Goal: Communication & Community: Answer question/provide support

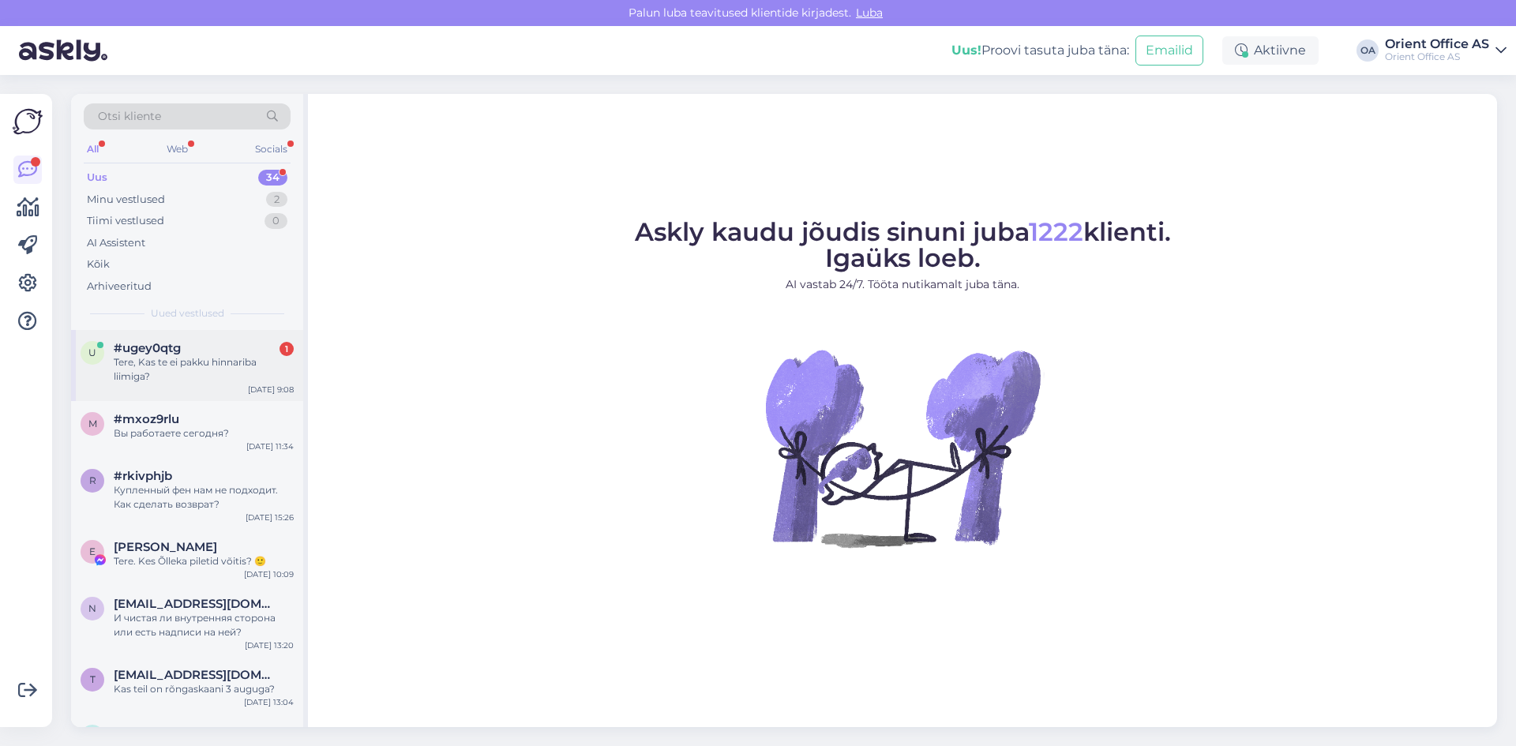
click at [166, 363] on div "Tere, Kas te ei pakku hinnariba liimiga?" at bounding box center [204, 369] width 180 height 28
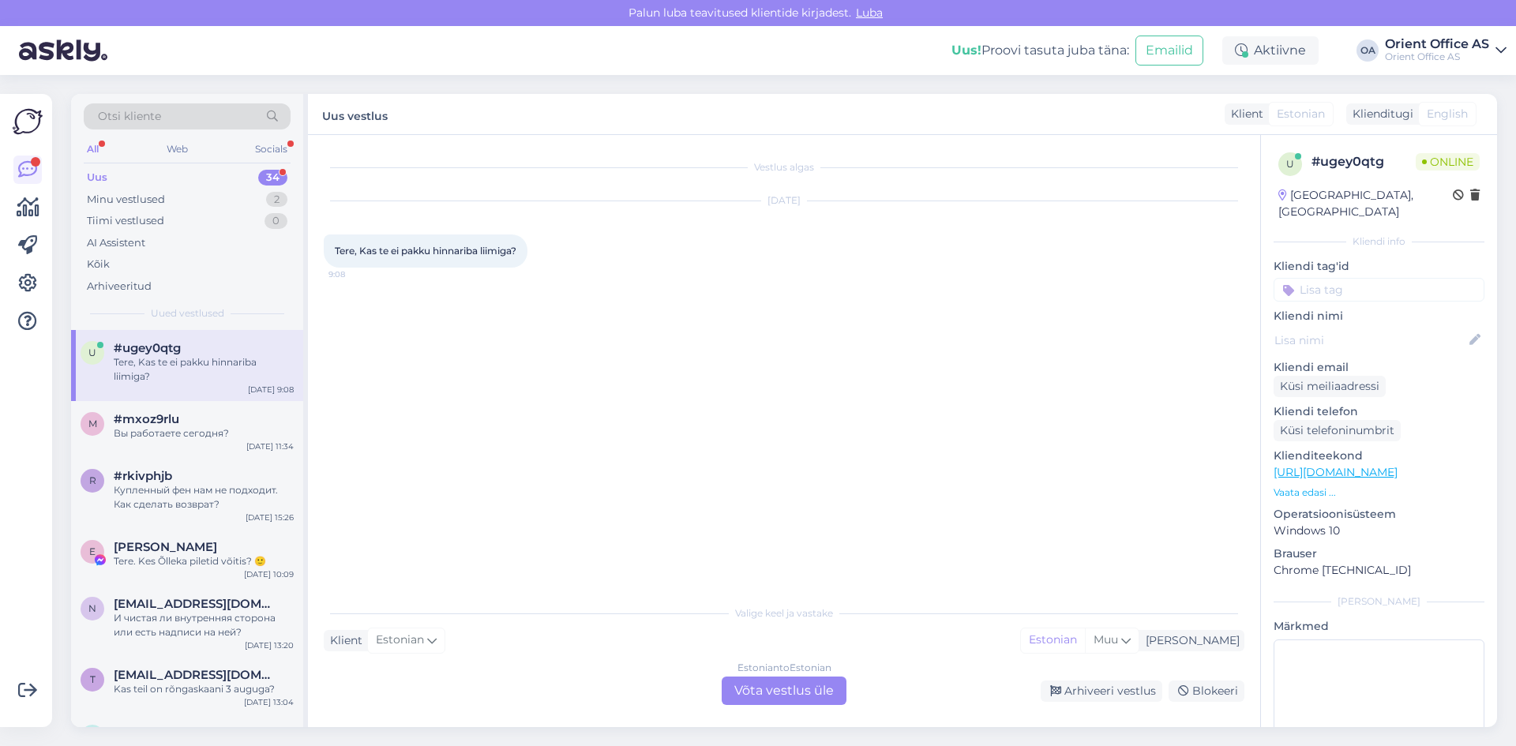
click at [779, 694] on div "Estonian to Estonian Võta vestlus üle" at bounding box center [784, 691] width 125 height 28
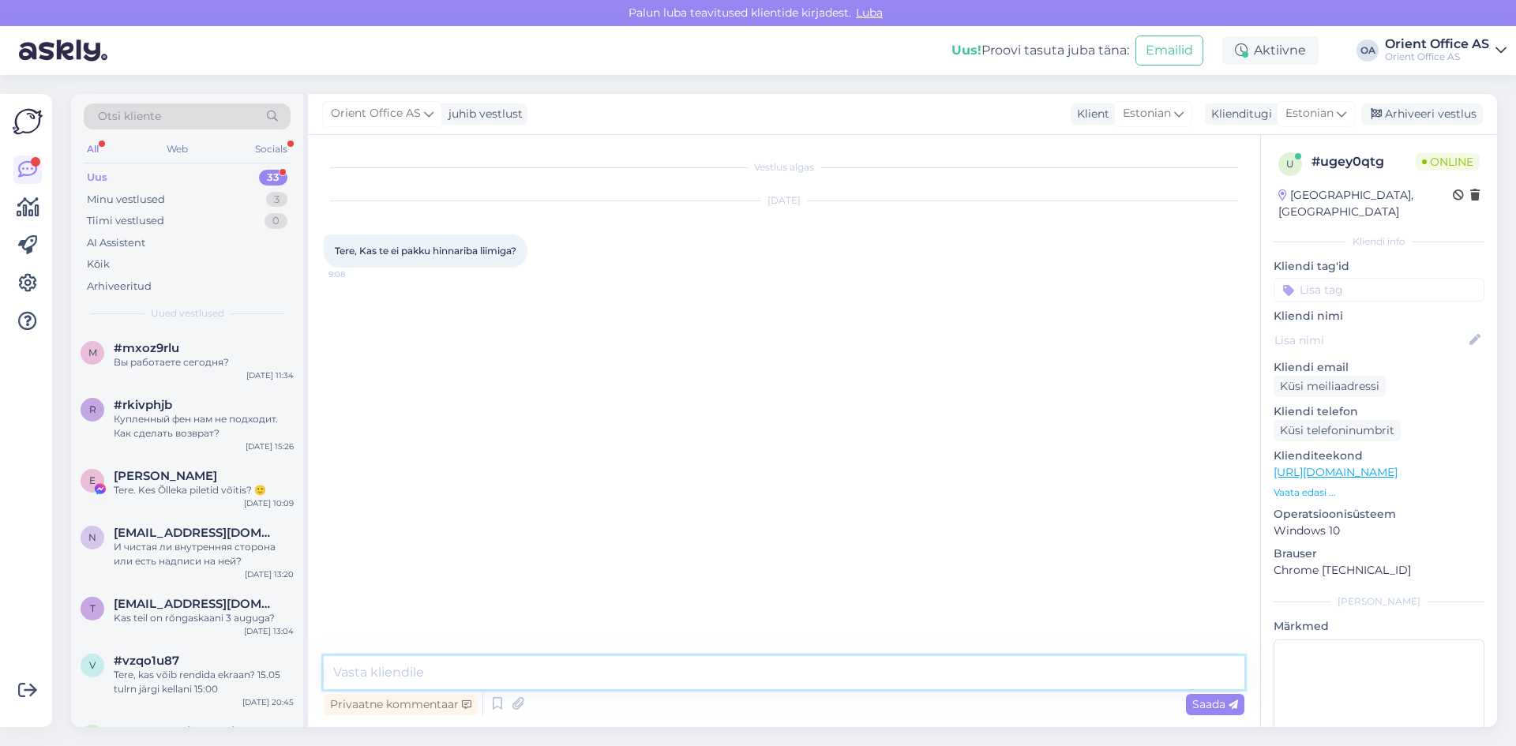
click at [521, 666] on textarea at bounding box center [784, 672] width 921 height 33
click at [363, 670] on textarea "Tere! Valik välja toodud siin" at bounding box center [784, 672] width 921 height 33
click at [469, 666] on textarea "Tere! Pakume ikka , Valik välja toodud siin" at bounding box center [784, 672] width 921 height 33
click at [613, 673] on textarea "Tere! Pakume ikka , valik välja toodud siin" at bounding box center [784, 672] width 921 height 33
paste textarea "[URL][DOMAIN_NAME]"
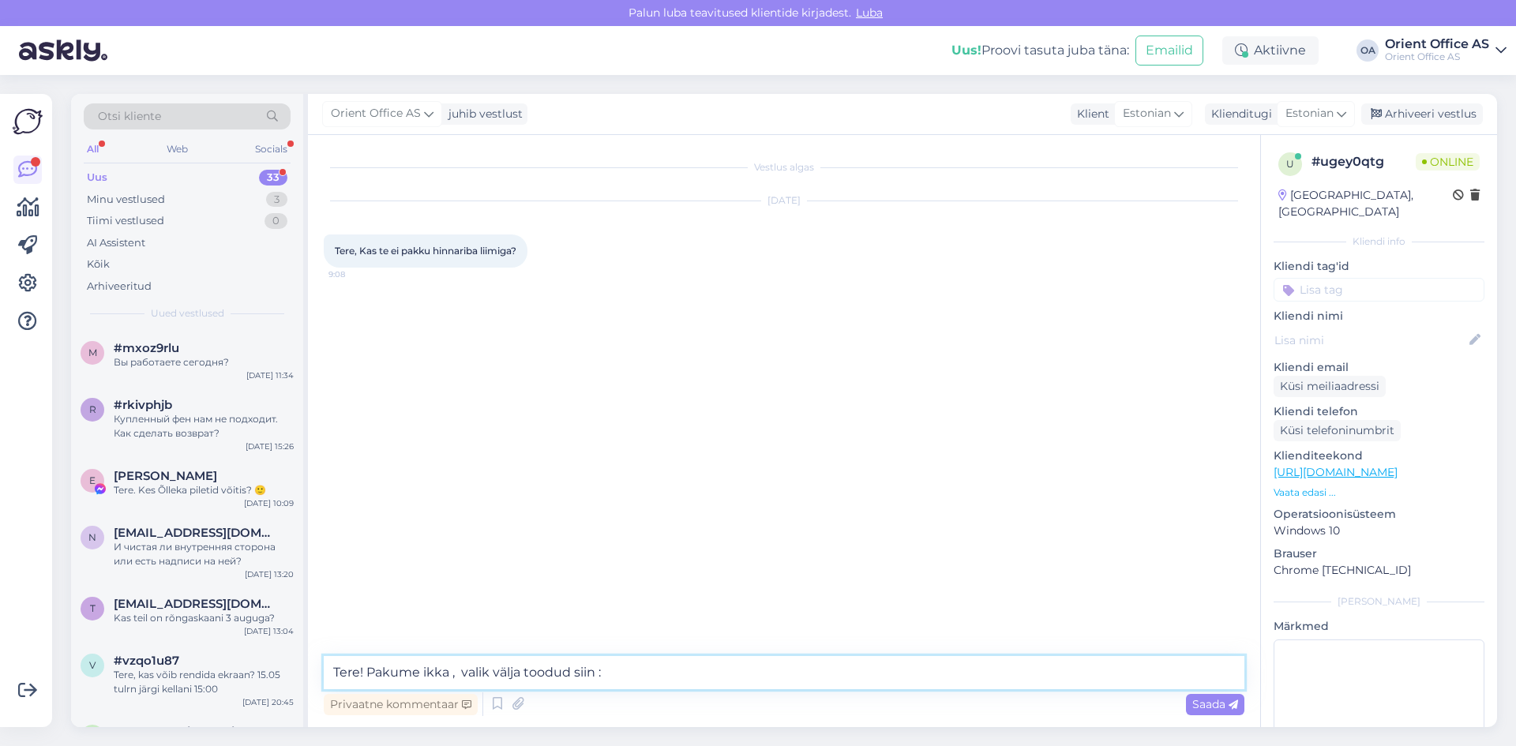
type textarea "Tere! Pakume ikka , valik välja toodud siin : [URL][DOMAIN_NAME]"
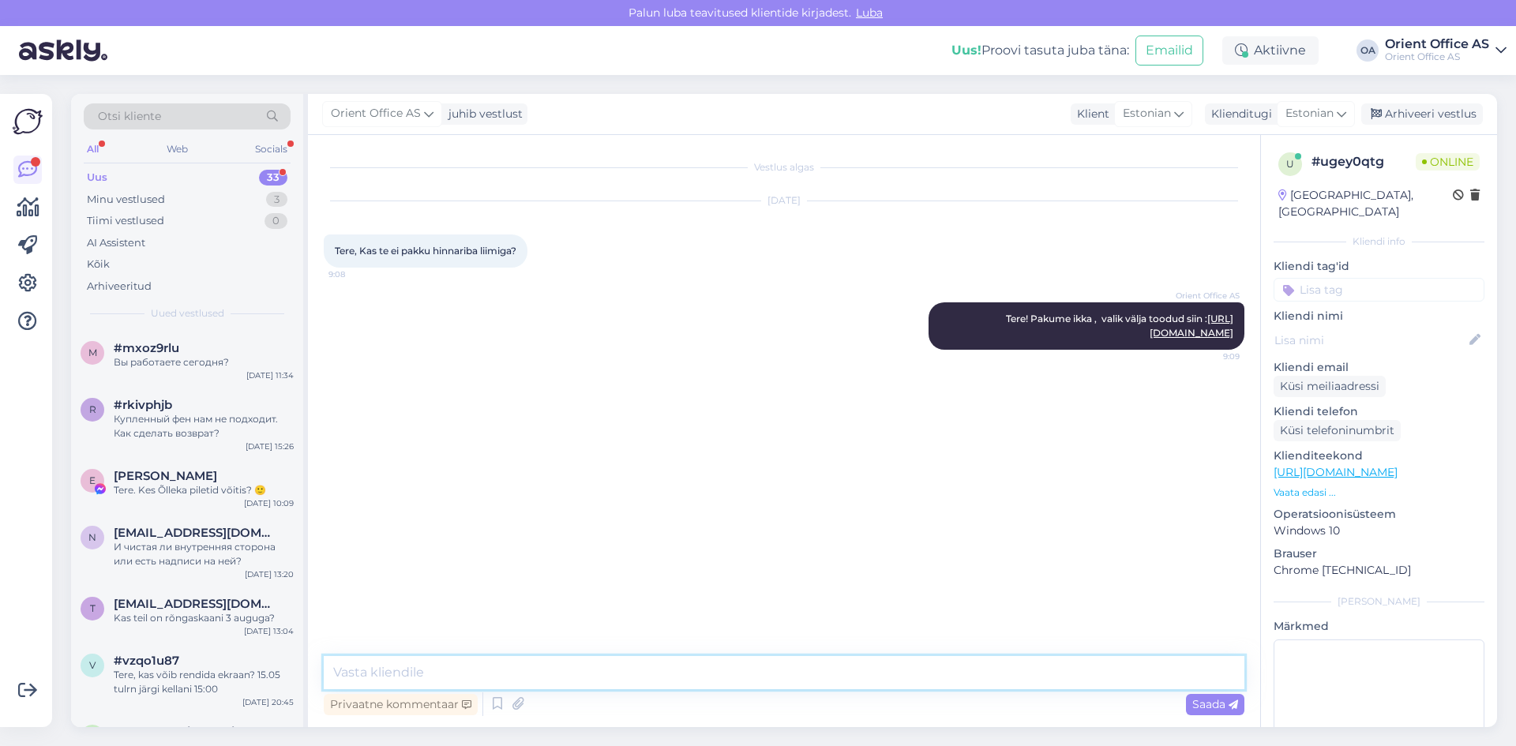
click at [428, 666] on textarea at bounding box center [784, 672] width 921 height 33
paste textarea "[URL][DOMAIN_NAME]"
type textarea "Või kui mõtlete läbipaistvat kleebitavat hinnariba - [URL][DOMAIN_NAME]"
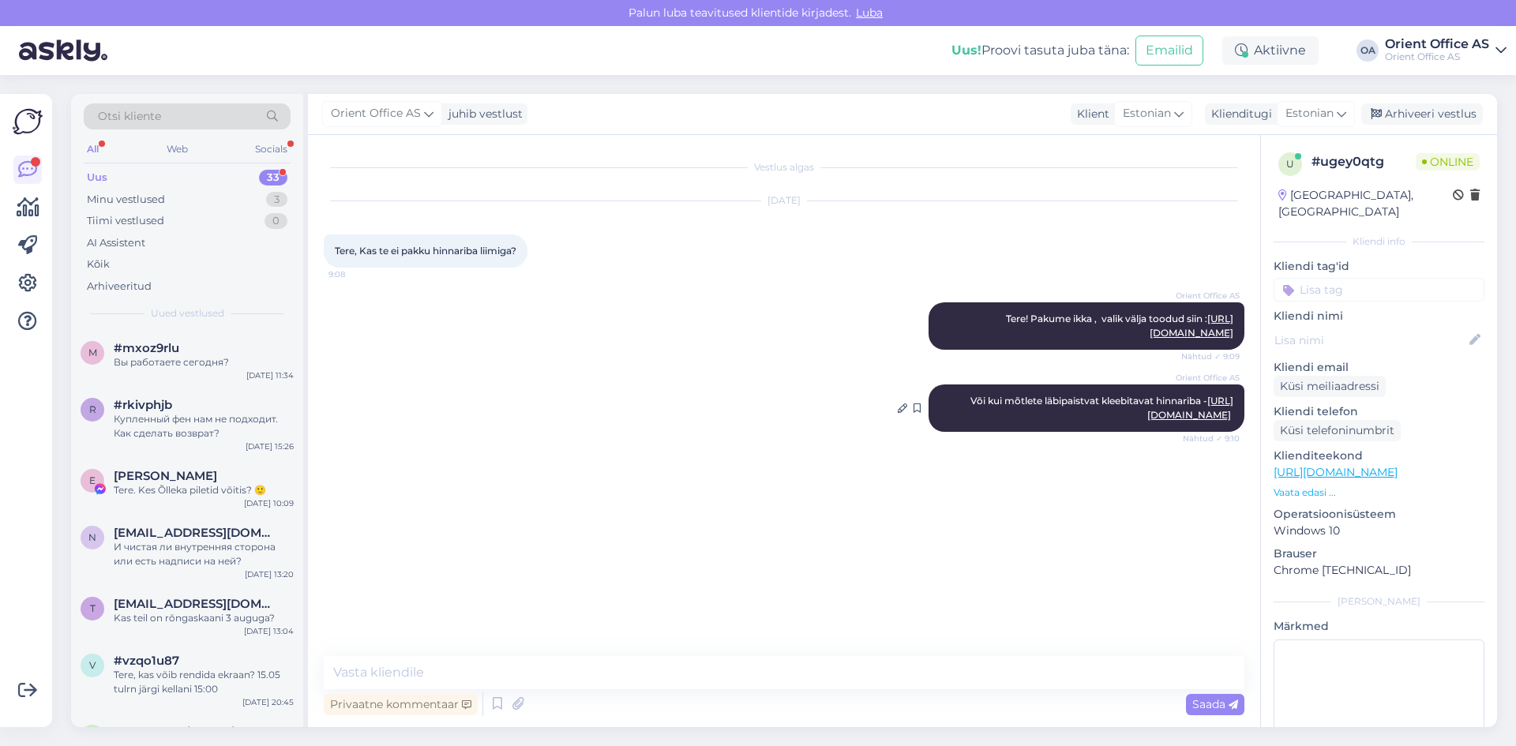
click at [1147, 416] on link "[URL][DOMAIN_NAME]" at bounding box center [1190, 408] width 86 height 26
click at [1150, 333] on link "[URL][DOMAIN_NAME]" at bounding box center [1192, 326] width 84 height 26
click at [153, 196] on div "Minu vestlused" at bounding box center [126, 200] width 78 height 16
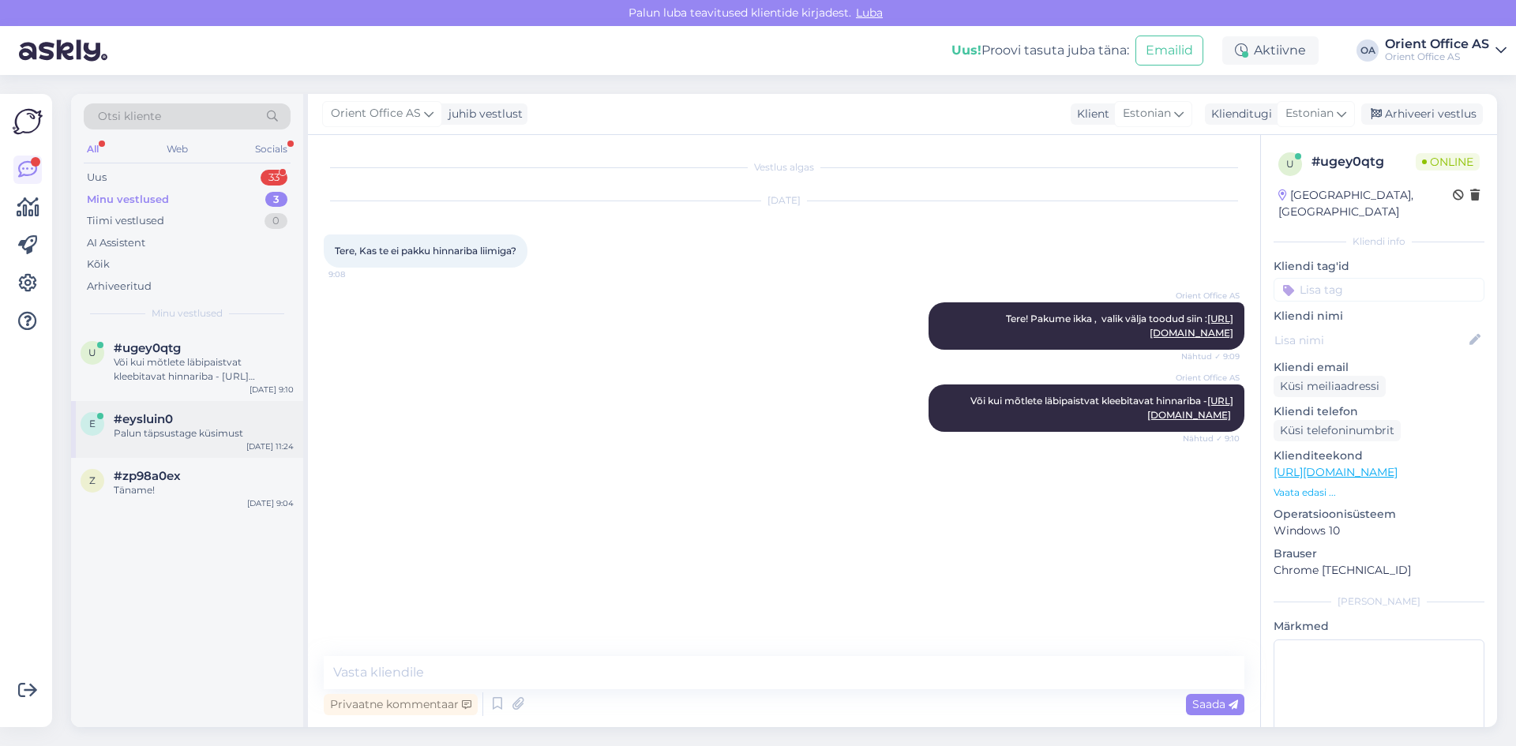
click at [191, 425] on div "#eysluin0" at bounding box center [204, 419] width 180 height 14
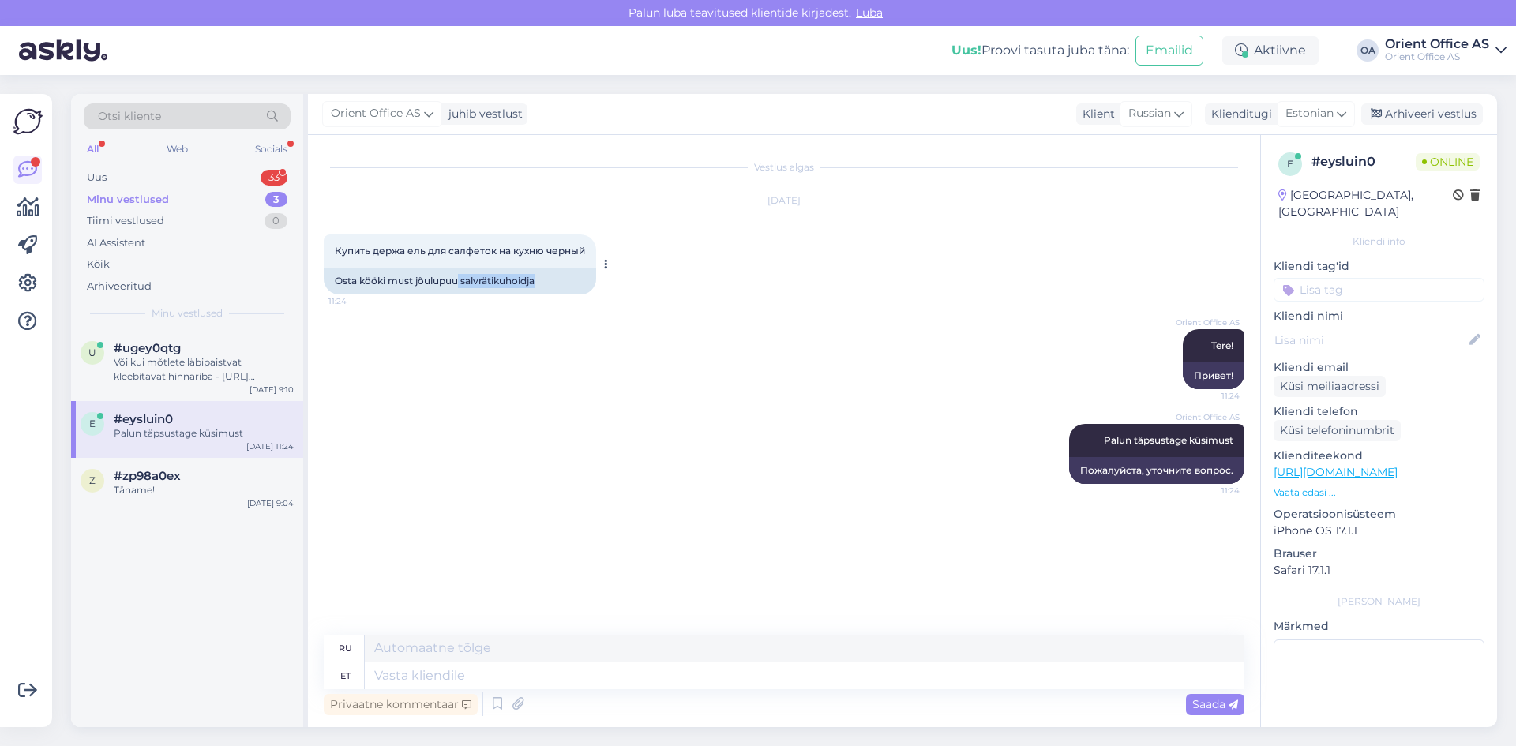
drag, startPoint x: 459, startPoint y: 283, endPoint x: 547, endPoint y: 285, distance: 88.4
click at [547, 285] on div "Osta kööki must jõulupuu salvrätikuhoidja" at bounding box center [460, 281] width 272 height 27
copy div "salvrätikuhoidja"
click at [197, 376] on div "Või kui mõtlete läbipaistvat kleebitavat hinnariba - [URL][DOMAIN_NAME]" at bounding box center [204, 369] width 180 height 28
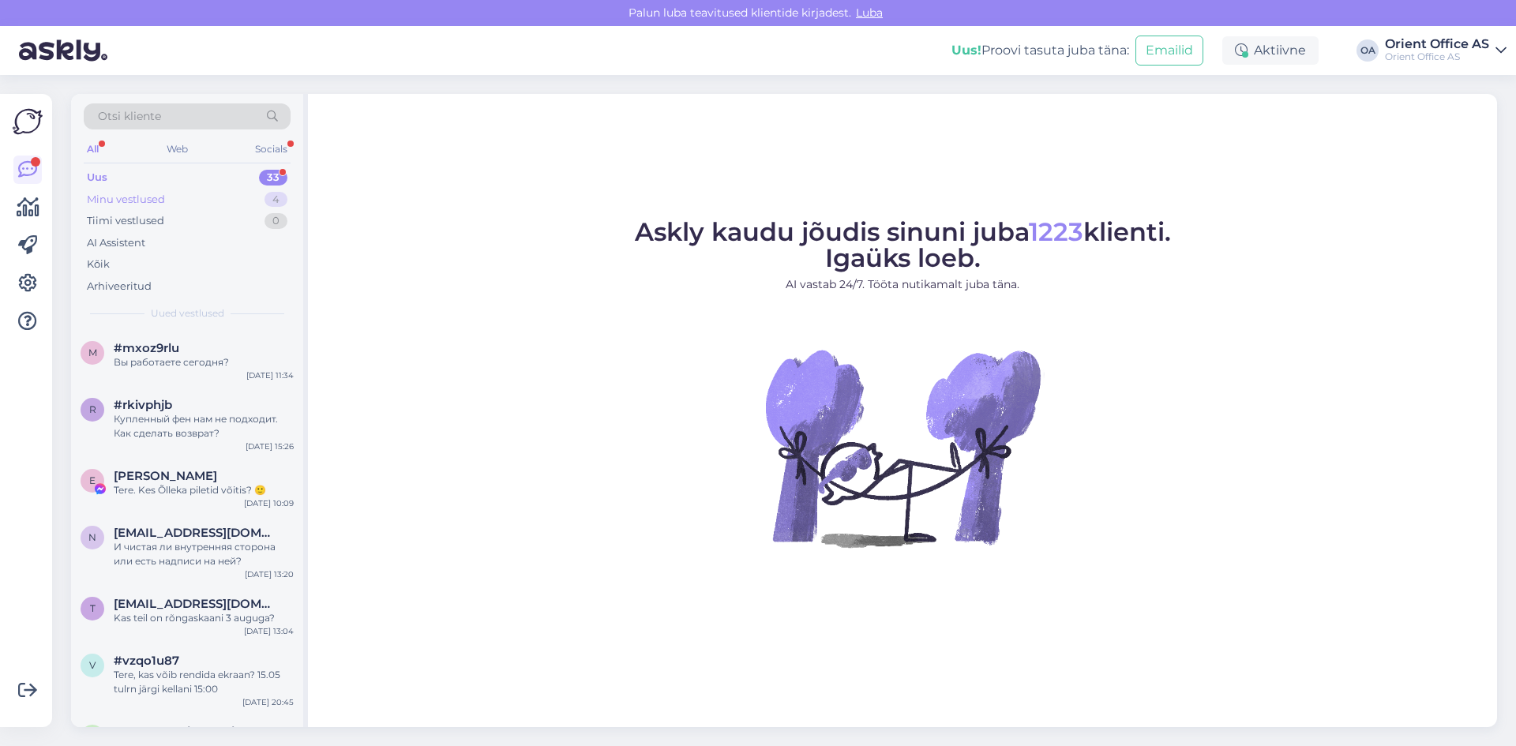
click at [220, 201] on div "Minu vestlused 4" at bounding box center [187, 200] width 207 height 22
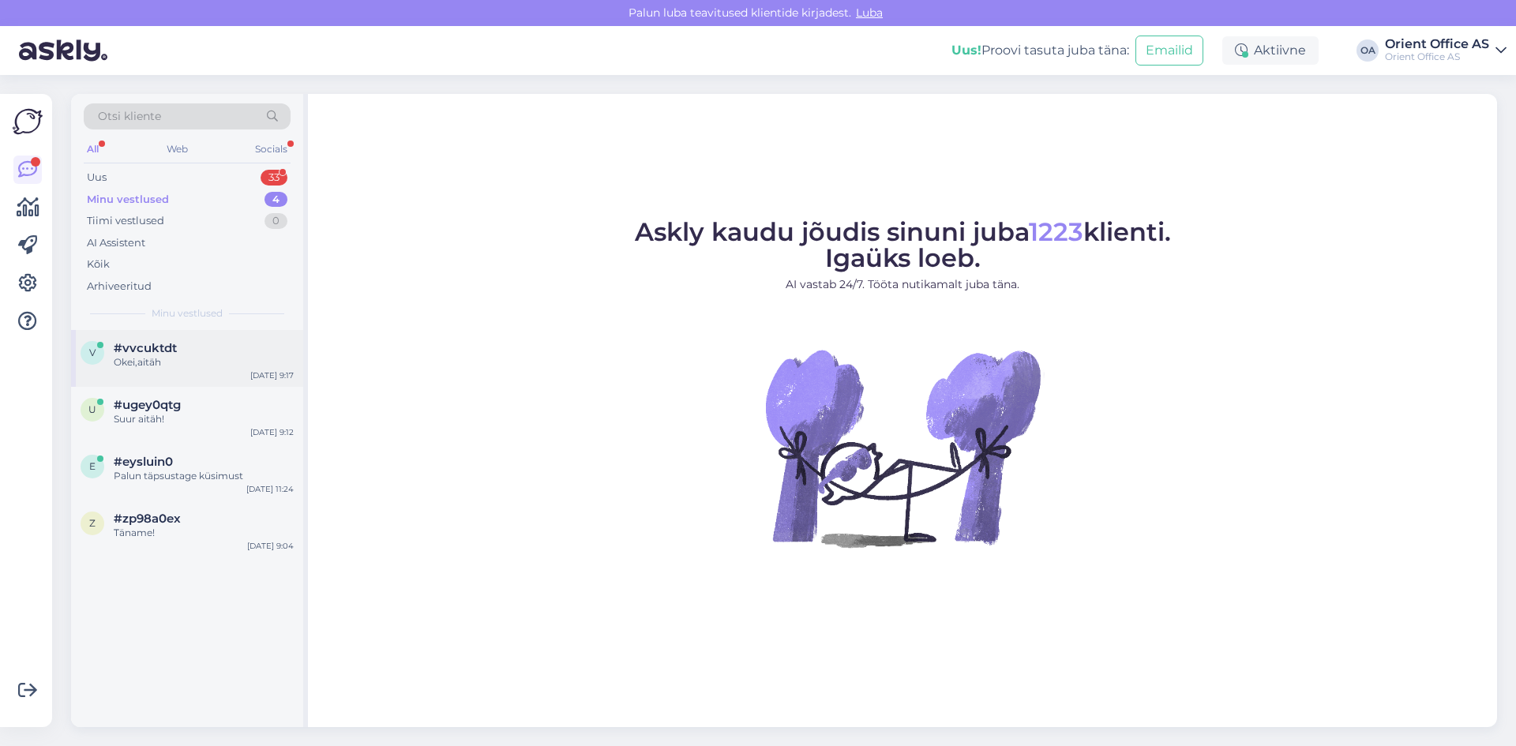
click at [189, 373] on div "v #vvcuktdt [PERSON_NAME],aitäh [DATE] 9:17" at bounding box center [187, 358] width 232 height 57
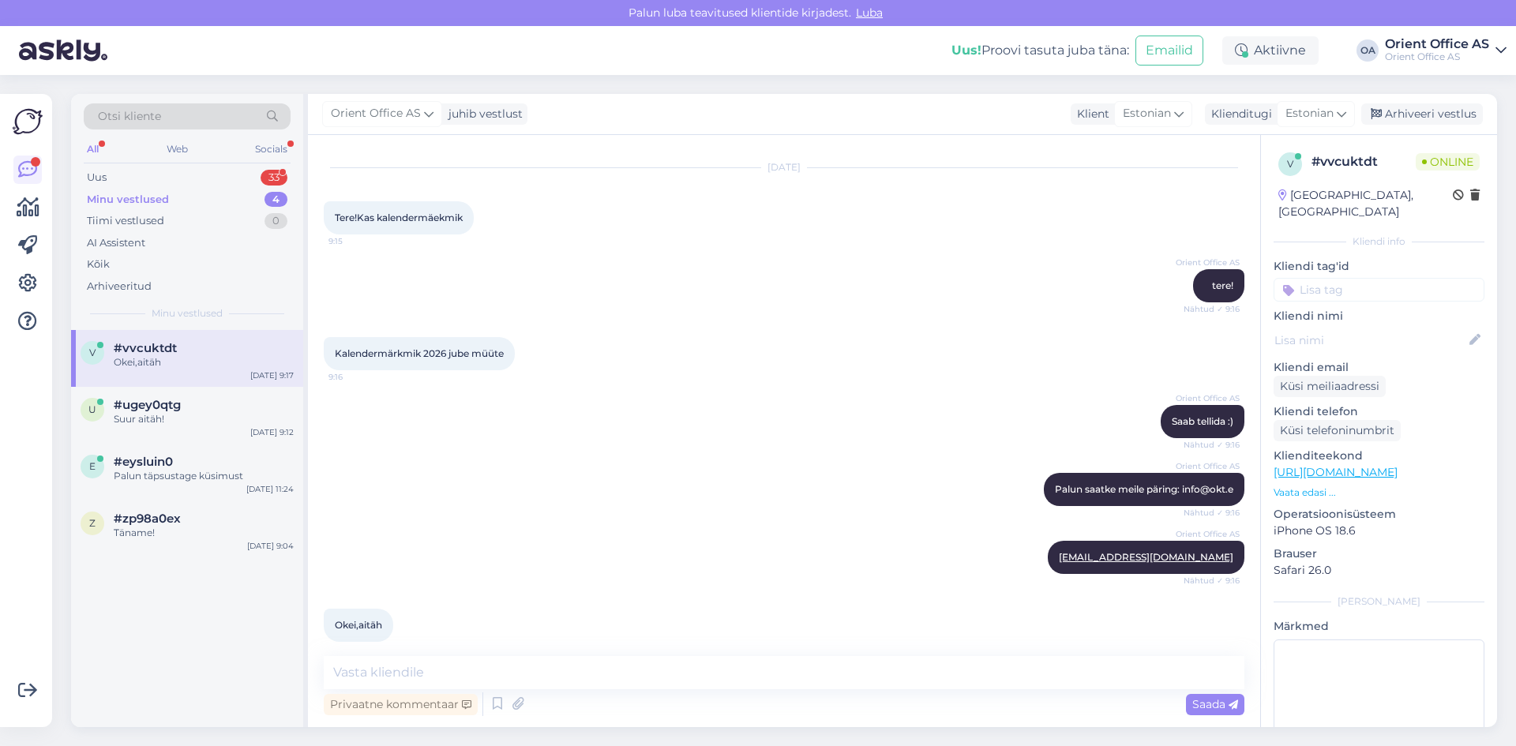
scroll to position [51, 0]
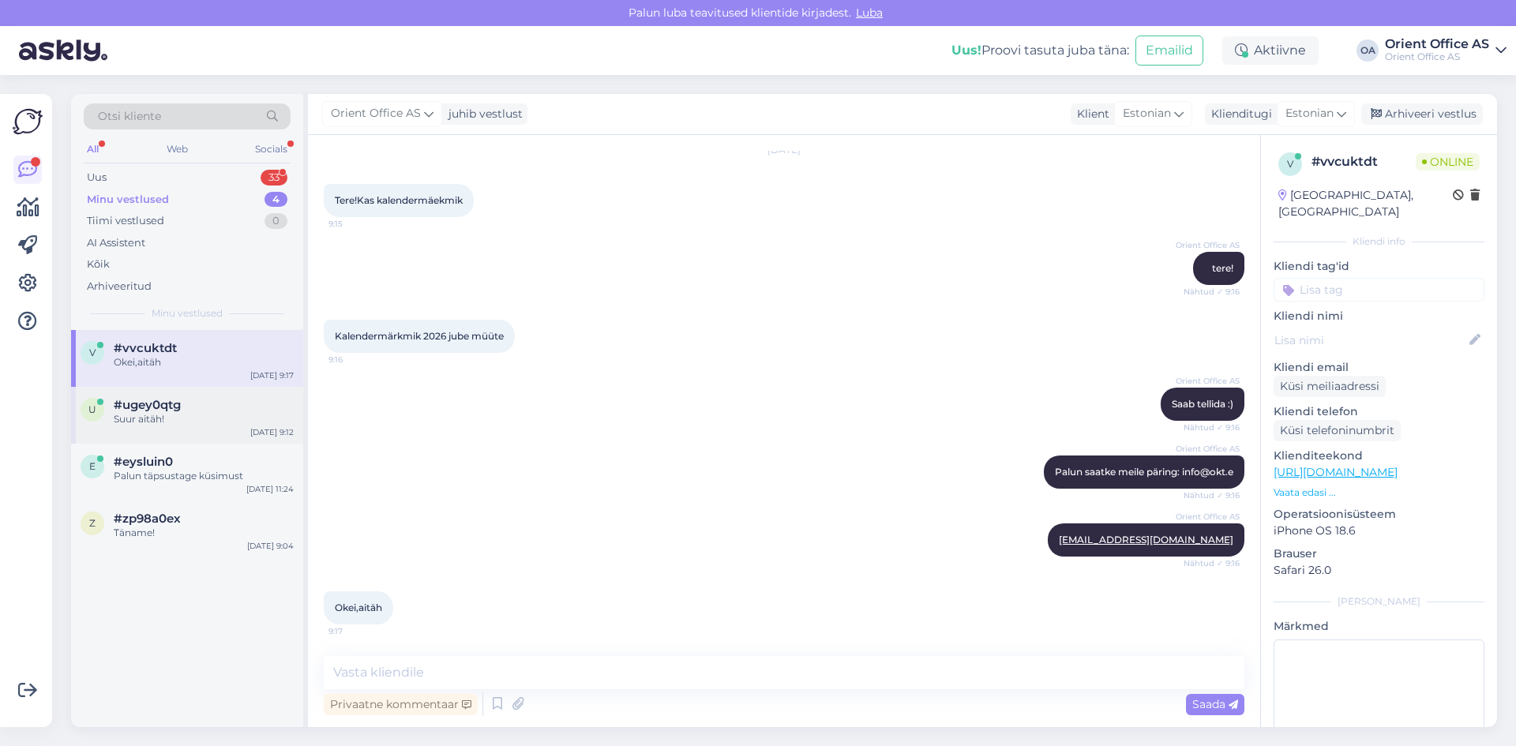
click at [152, 418] on div "Suur aitäh!" at bounding box center [204, 419] width 180 height 14
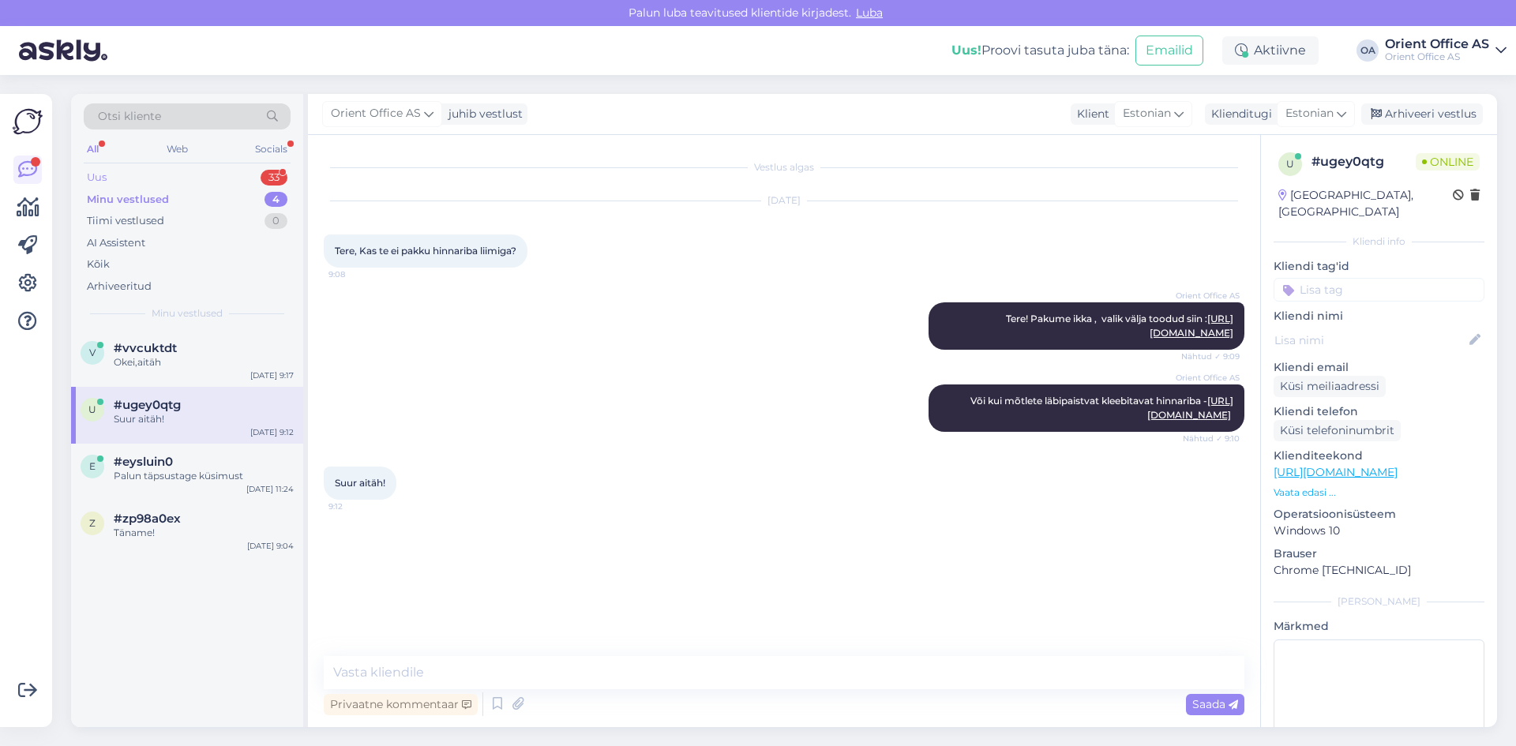
click at [185, 181] on div "Uus 33" at bounding box center [187, 178] width 207 height 22
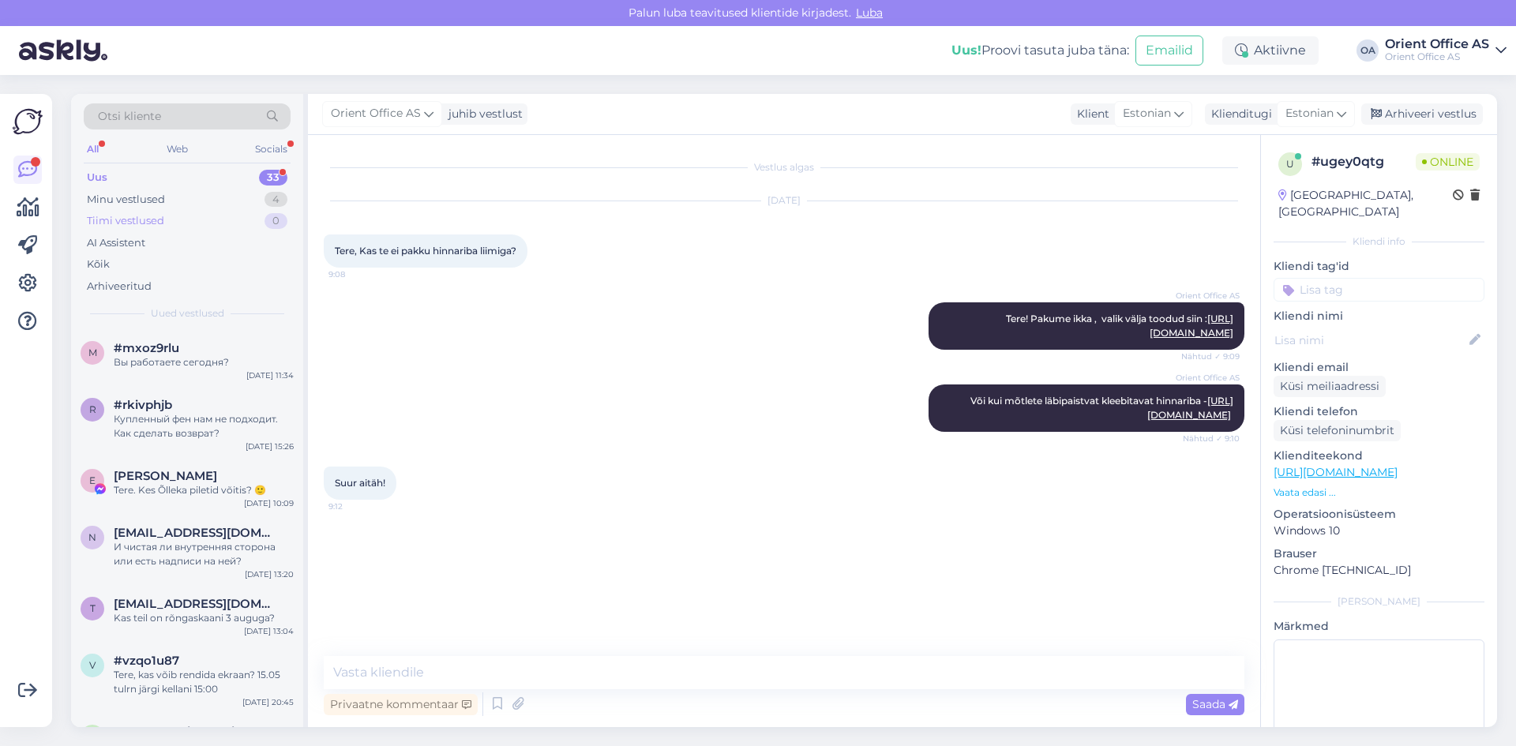
click at [178, 210] on div "Tiimi vestlused 0" at bounding box center [187, 221] width 207 height 22
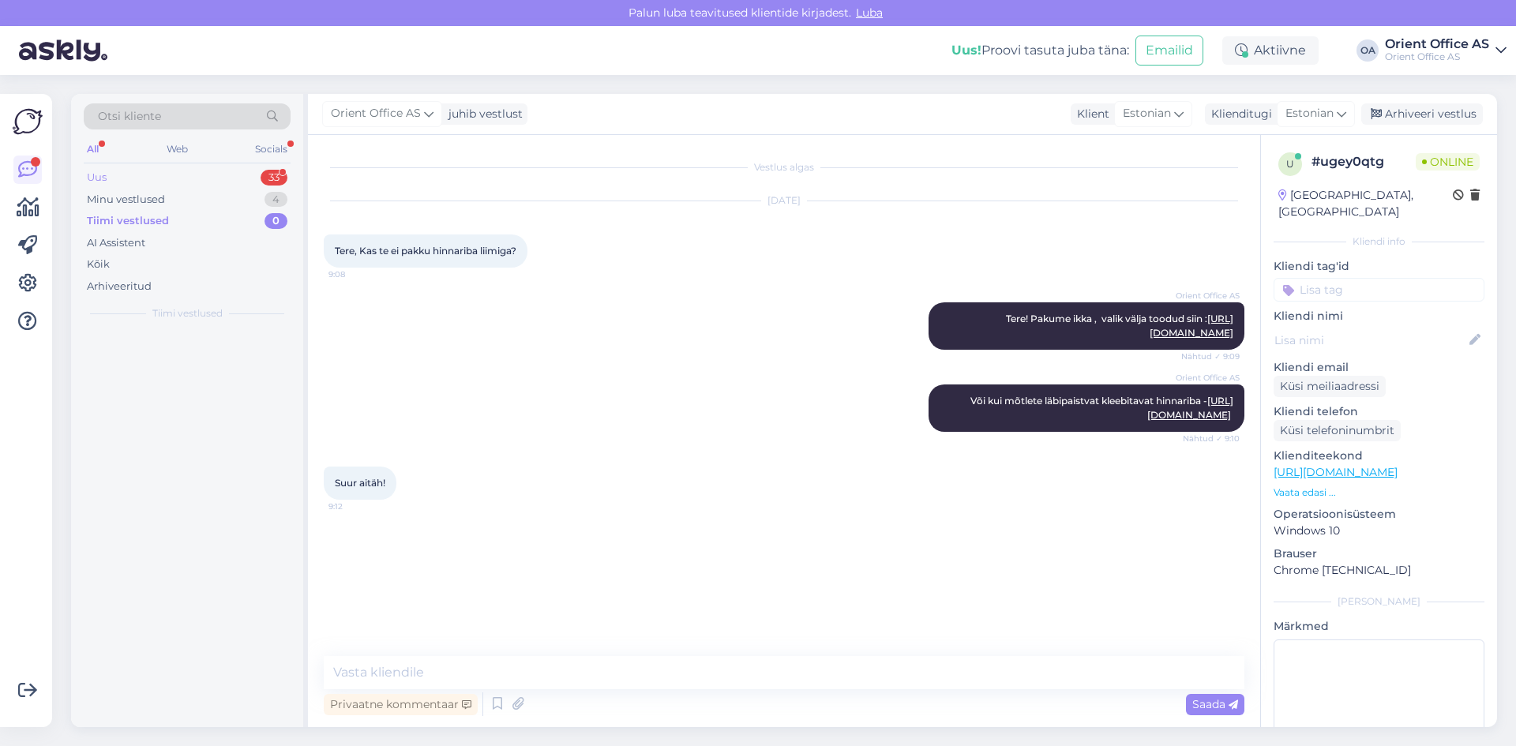
click at [175, 187] on div "Uus 33" at bounding box center [187, 178] width 207 height 22
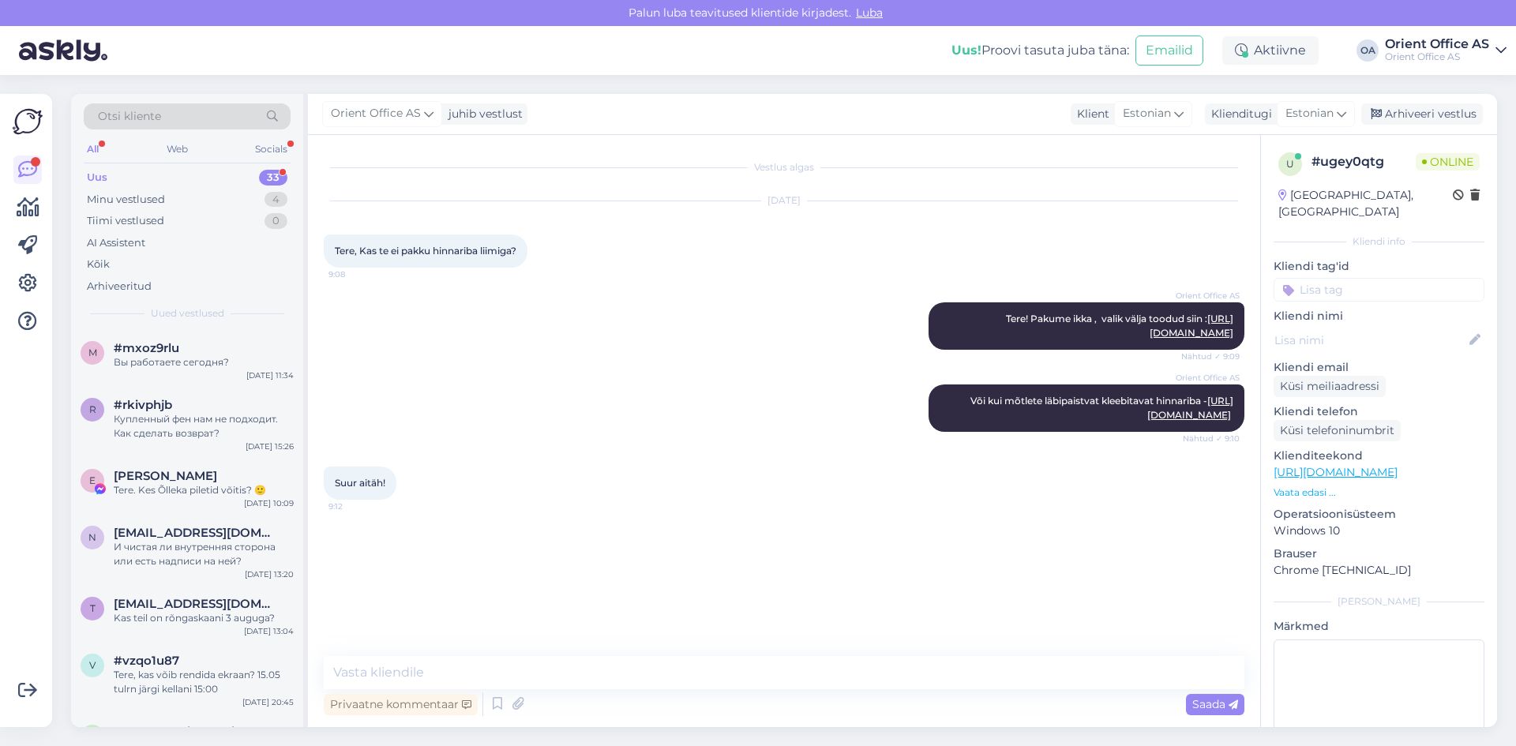
click at [182, 178] on div "Uus 33" at bounding box center [187, 178] width 207 height 22
